Goal: Task Accomplishment & Management: Complete application form

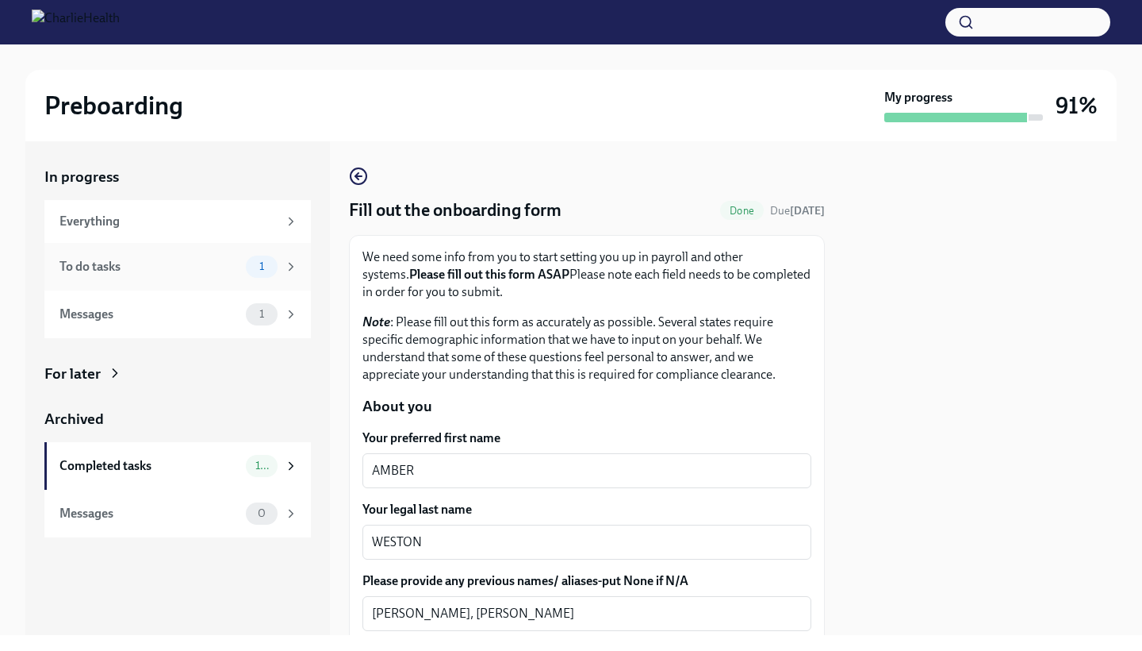
click at [261, 261] on span "1" at bounding box center [262, 266] width 24 height 12
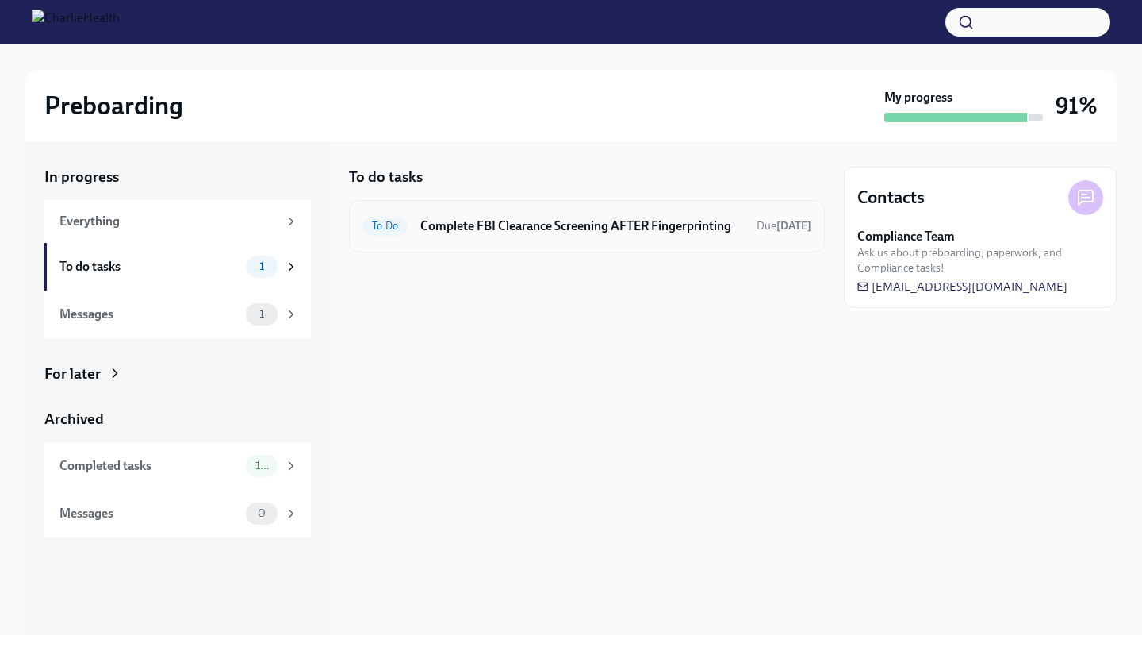
click at [554, 226] on h6 "Complete FBI Clearance Screening AFTER Fingerprinting" at bounding box center [582, 225] width 324 height 17
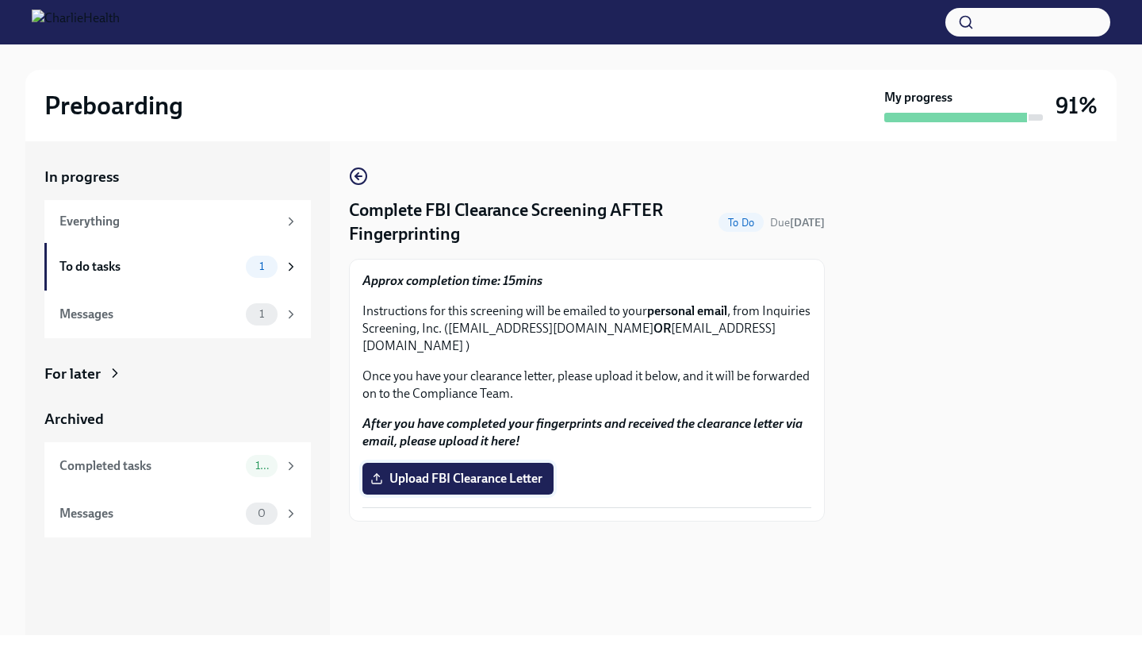
click at [493, 470] on span "Upload FBI Clearance Letter" at bounding box center [458, 478] width 169 height 16
click at [0, 0] on input "Upload FBI Clearance Letter" at bounding box center [0, 0] width 0 height 0
click at [217, 258] on div "To do tasks" at bounding box center [149, 266] width 180 height 17
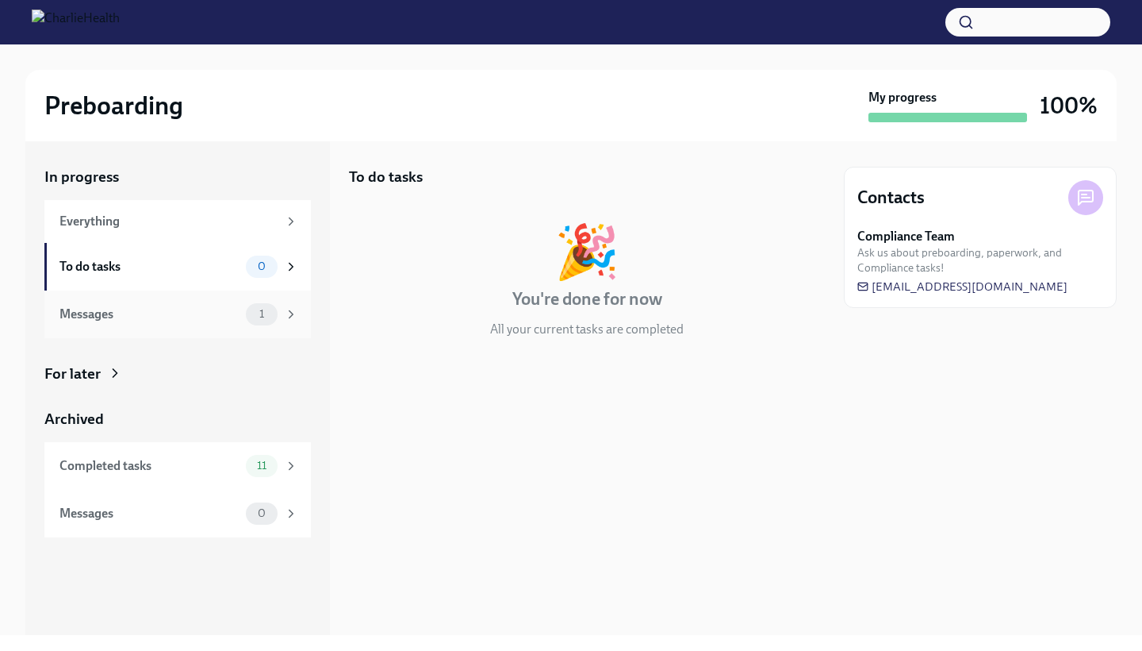
click at [235, 322] on div "Messages 1" at bounding box center [178, 314] width 239 height 22
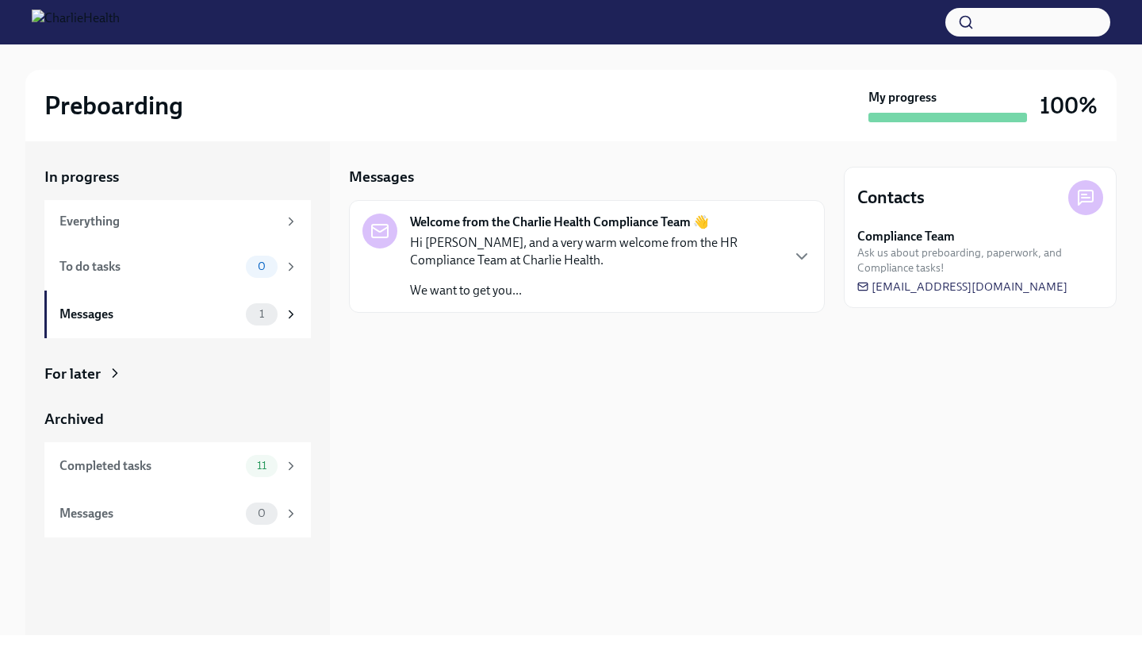
click at [636, 282] on p "We want to get you..." at bounding box center [595, 290] width 370 height 17
